Goal: Task Accomplishment & Management: Use online tool/utility

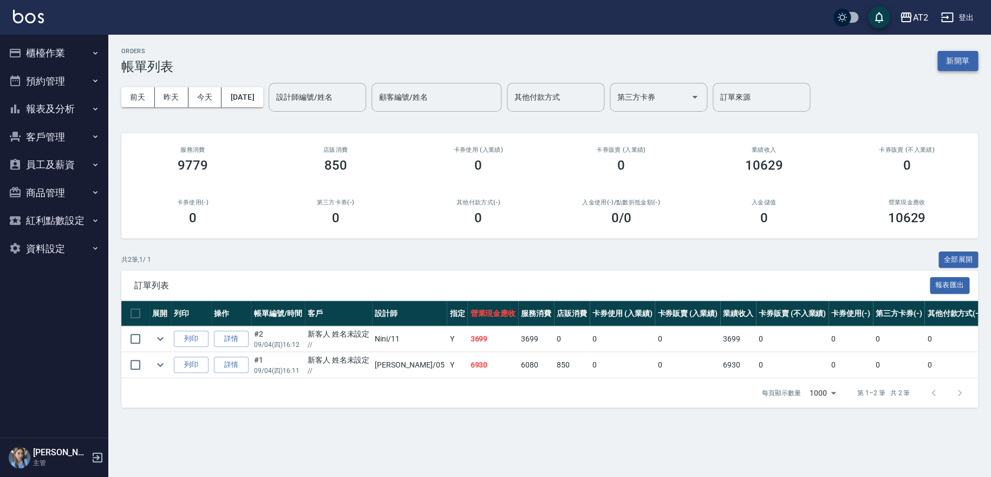
click at [959, 60] on button "新開單" at bounding box center [958, 61] width 41 height 20
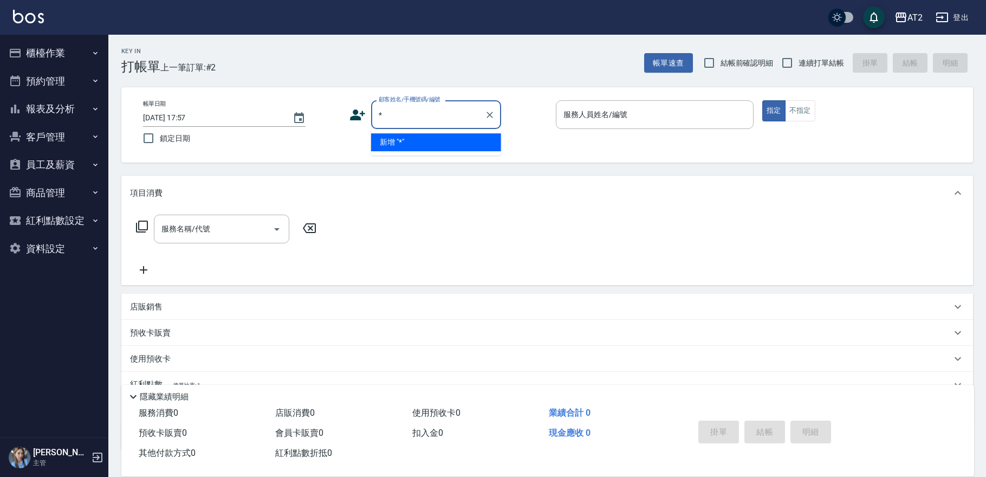
type input "*"
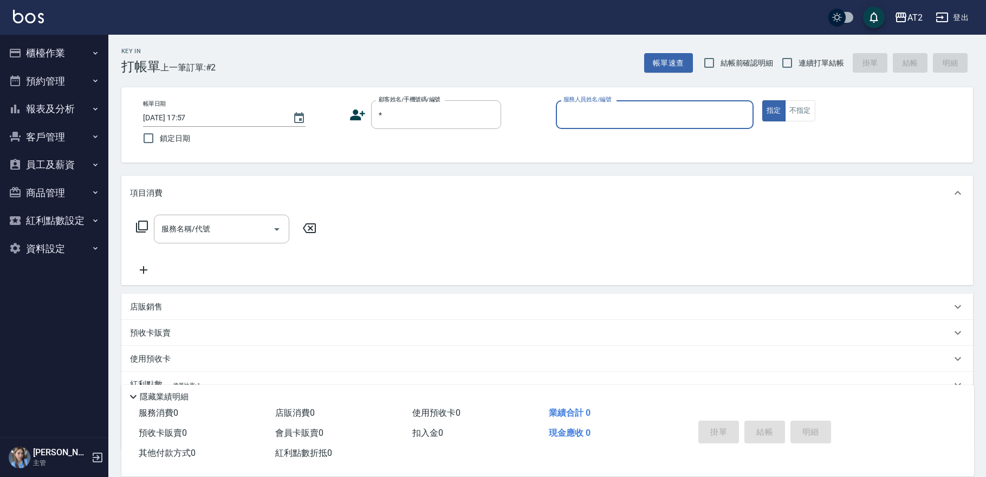
type input "1"
type input "無名字/*/null"
type input "1"
click at [762, 100] on button "指定" at bounding box center [773, 110] width 23 height 21
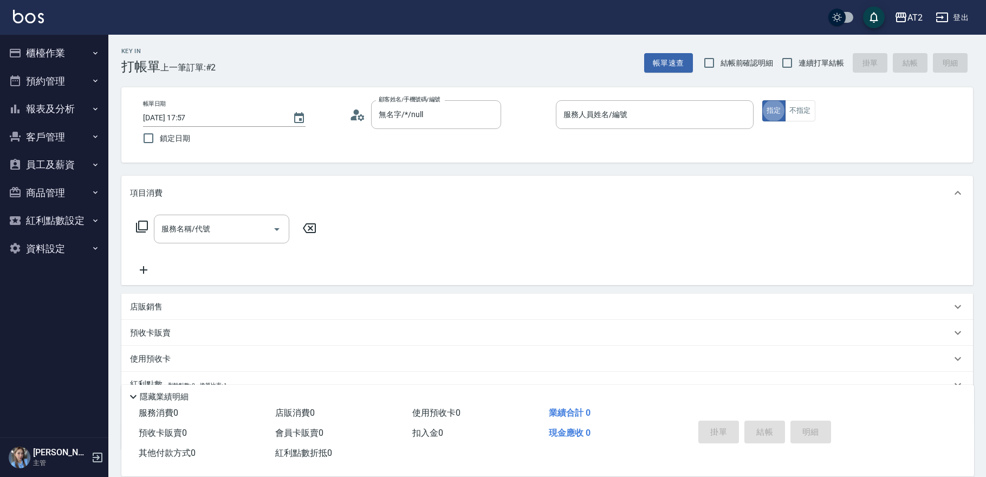
type button "true"
click at [684, 126] on div "服務人員姓名/編號" at bounding box center [655, 114] width 198 height 29
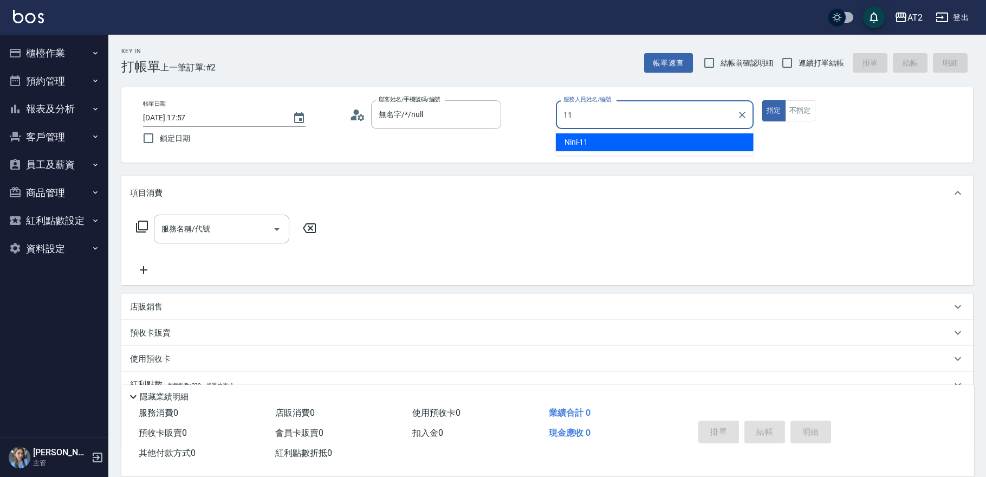
type input "Nini-11"
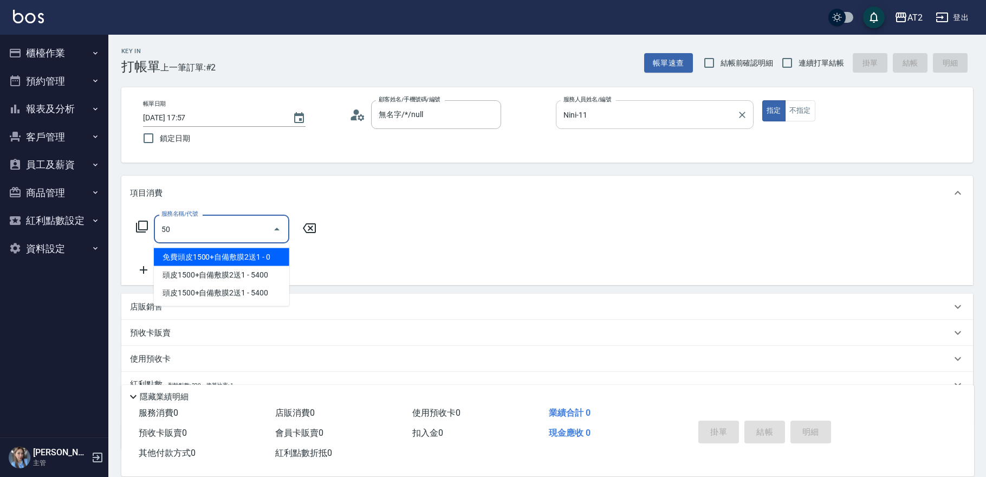
type input "501"
type input "100"
type input "染髮(501)"
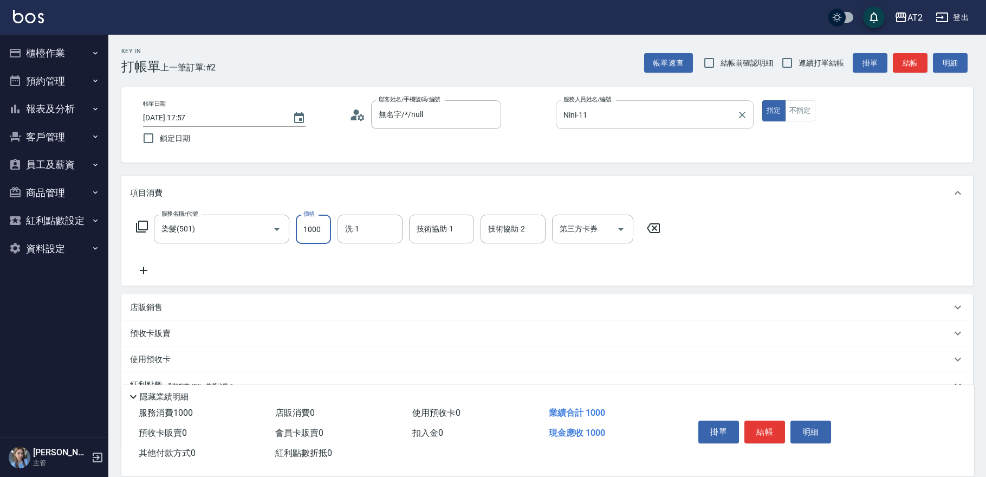
type input "1"
type input "0"
type input "169"
type input "10"
type input "1699"
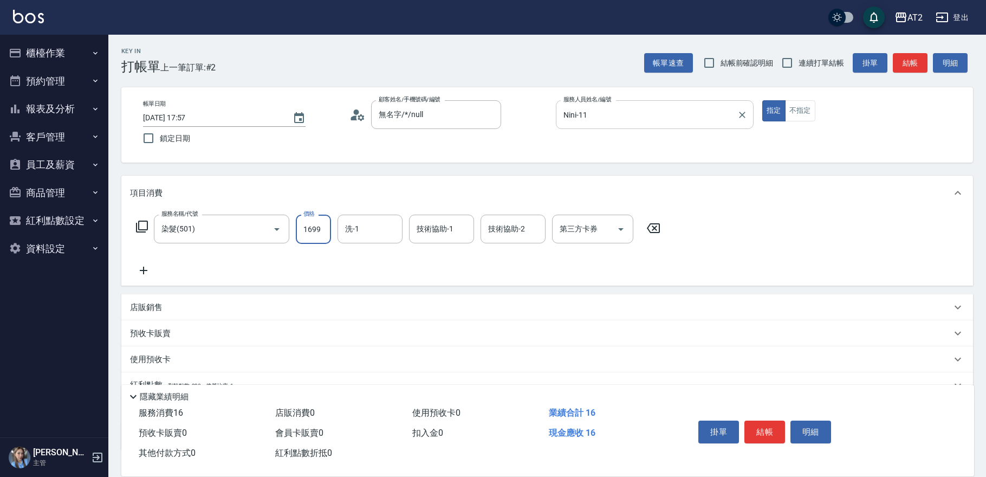
type input "160"
type input "1699"
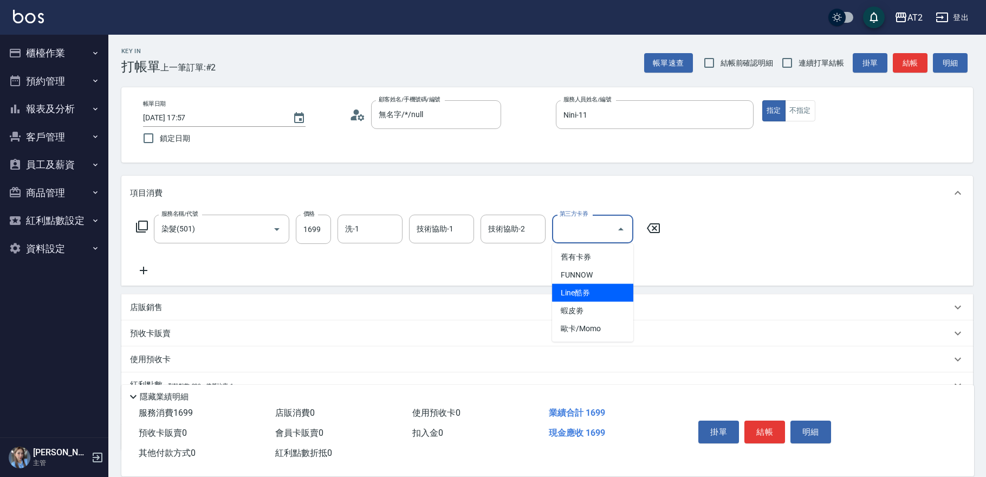
click at [142, 274] on icon at bounding box center [143, 270] width 27 height 13
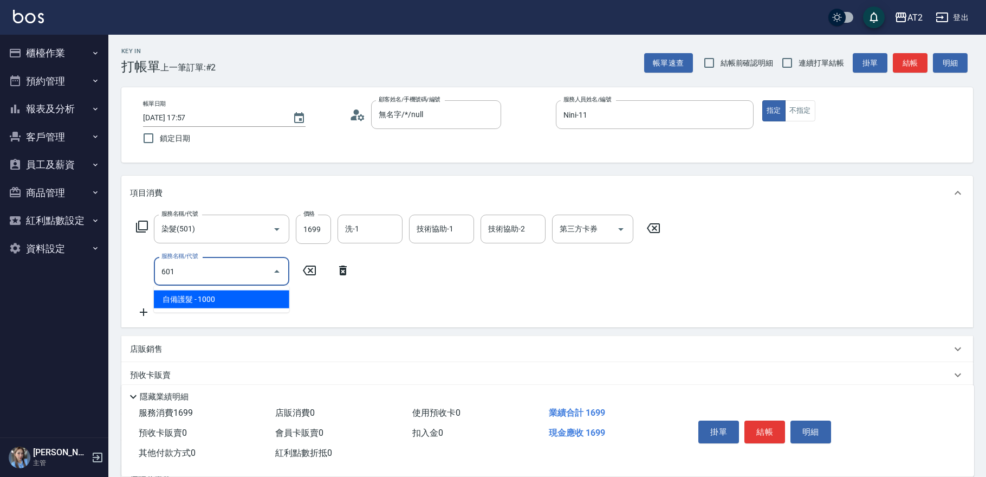
type input "601"
type input "260"
type input "自備護髮(601)"
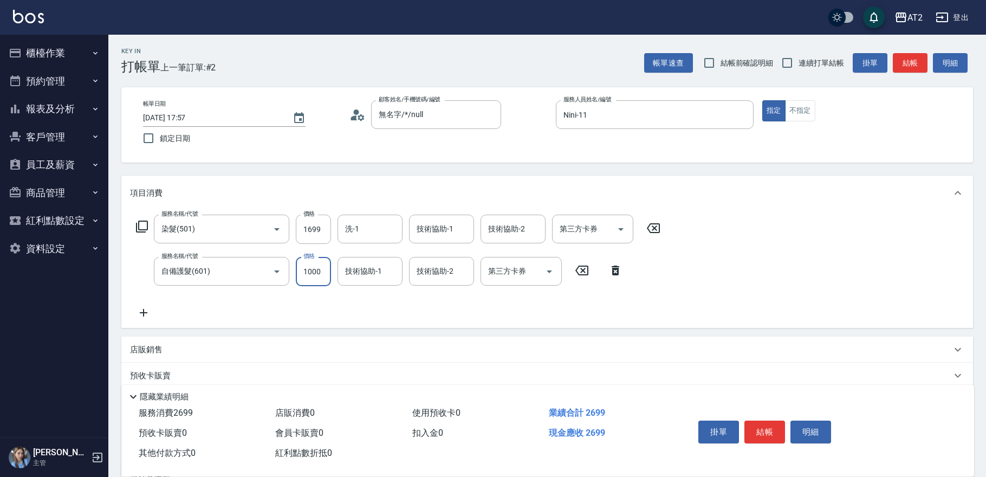
type input "2"
type input "170"
type input "200"
type input "180"
type input "2000"
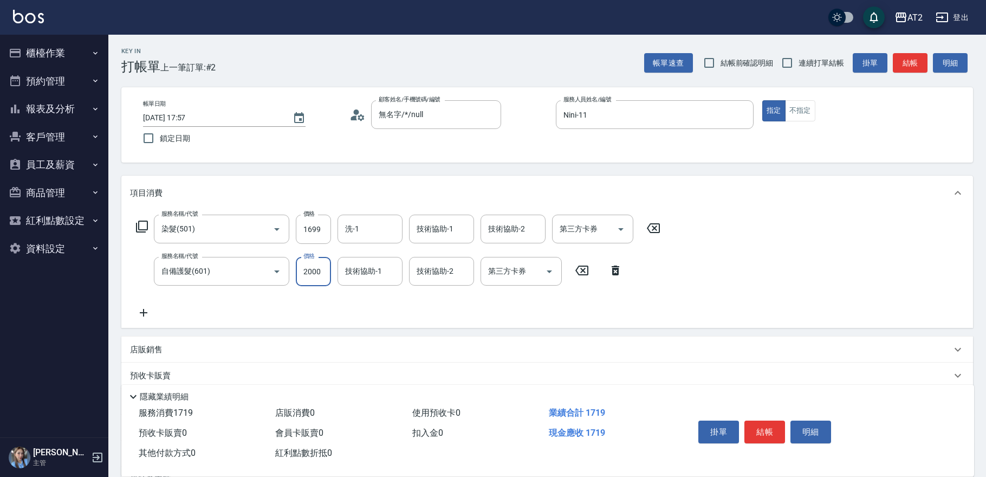
type input "360"
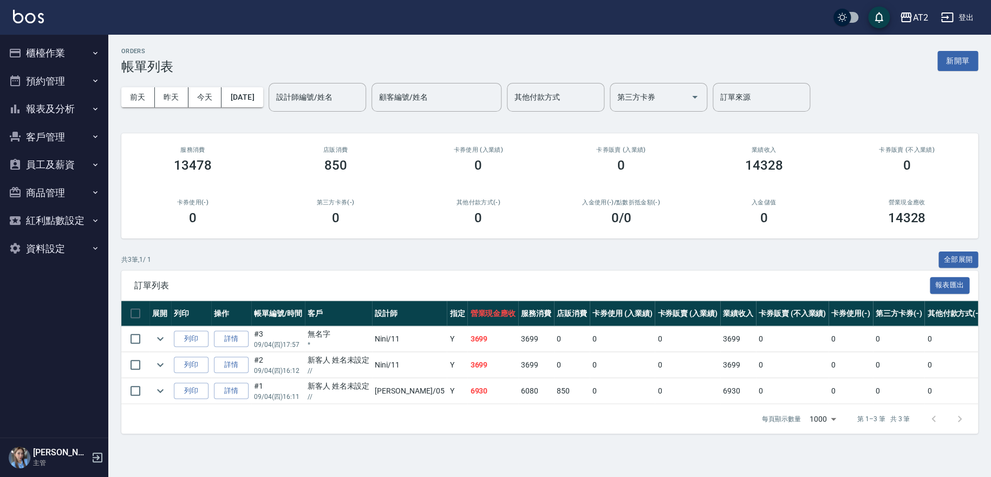
click at [82, 113] on button "報表及分析" at bounding box center [54, 109] width 100 height 28
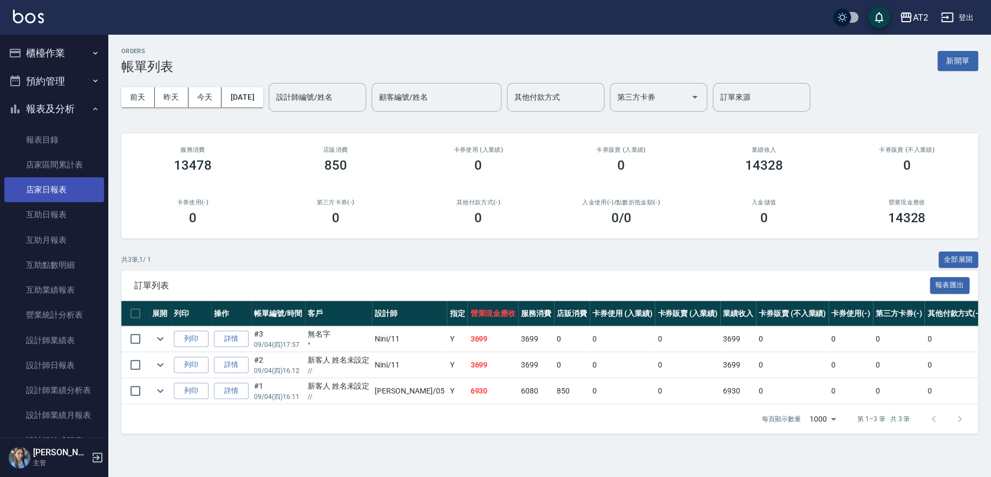
click at [53, 194] on link "店家日報表" at bounding box center [54, 189] width 100 height 25
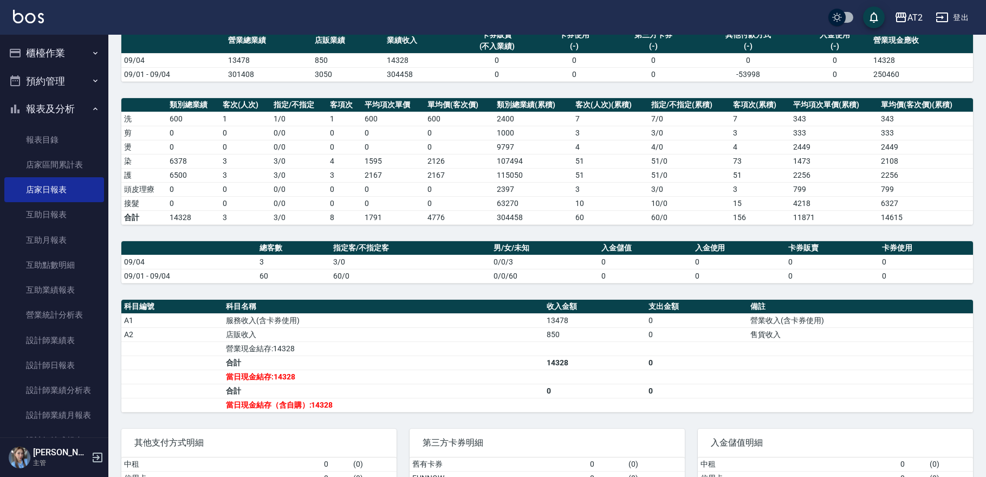
scroll to position [210, 0]
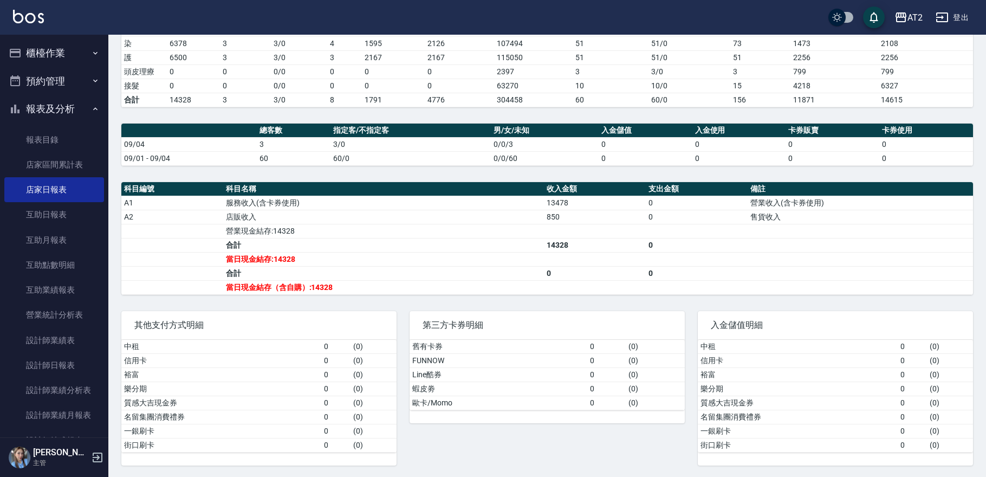
click at [973, 11] on div "AT2 登出" at bounding box center [493, 17] width 986 height 35
click at [971, 12] on button "登出" at bounding box center [952, 18] width 42 height 20
